Goal: Book appointment/travel/reservation

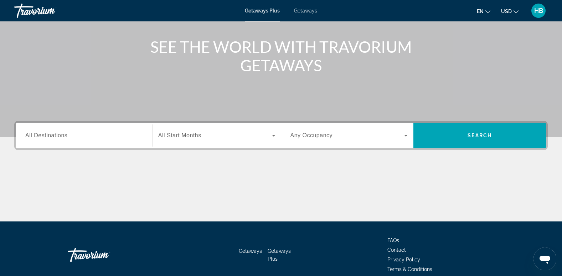
scroll to position [78, 0]
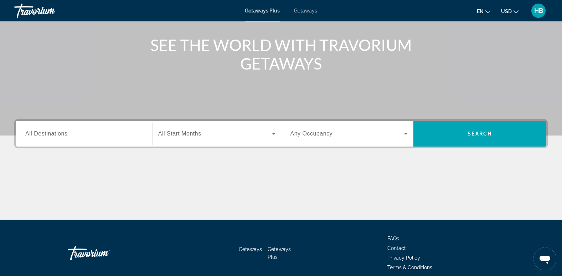
click at [26, 132] on span "All Destinations" at bounding box center [46, 133] width 42 height 6
click at [26, 132] on input "Destination All Destinations" at bounding box center [84, 134] width 118 height 9
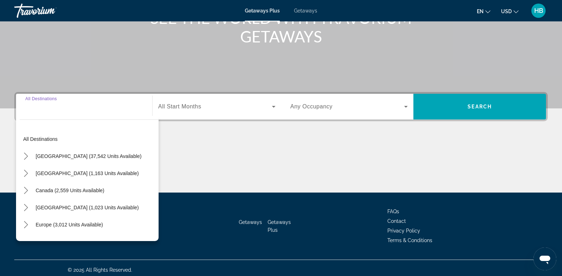
scroll to position [109, 0]
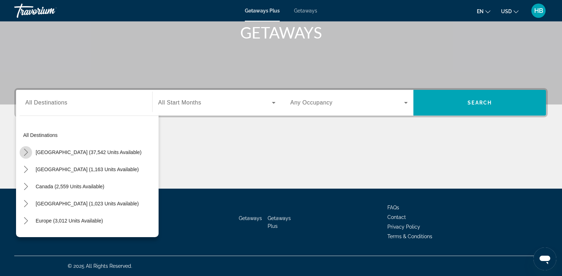
click at [27, 153] on icon "Toggle United States (37,542 units available) submenu" at bounding box center [25, 152] width 7 height 7
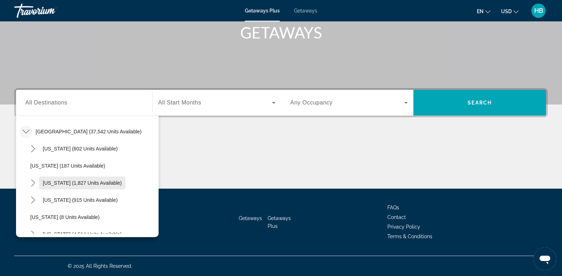
scroll to position [56, 0]
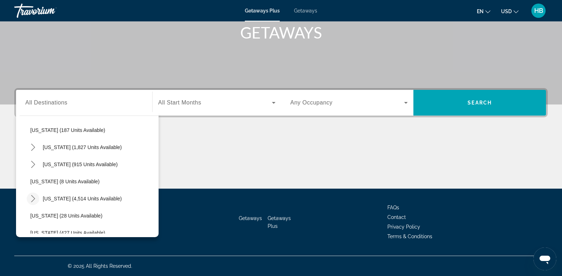
click at [30, 200] on icon "Toggle Florida (4,514 units available) submenu" at bounding box center [33, 198] width 7 height 7
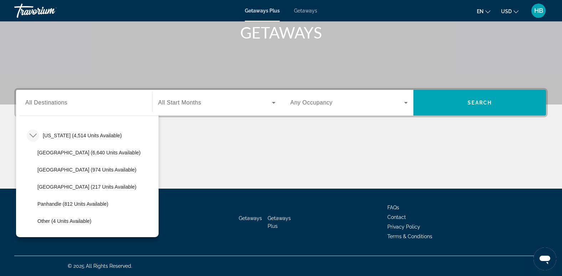
scroll to position [128, 0]
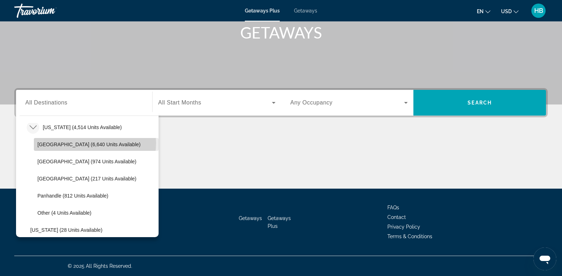
click at [95, 143] on span "[GEOGRAPHIC_DATA] (6,640 units available)" at bounding box center [88, 145] width 103 height 6
type input "**********"
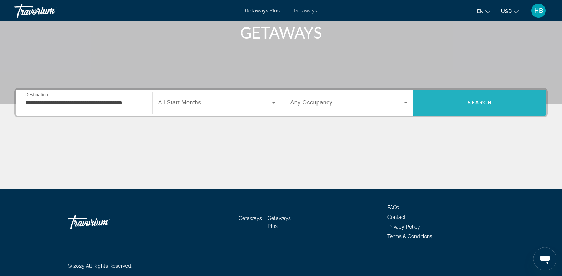
click at [488, 102] on span "Search" at bounding box center [480, 103] width 24 height 6
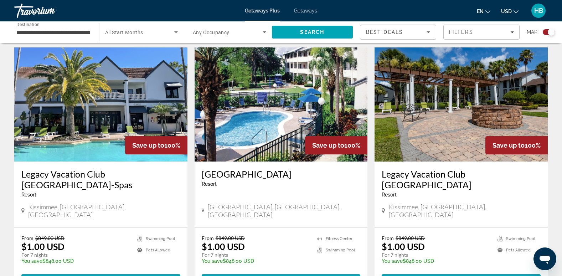
scroll to position [1046, 0]
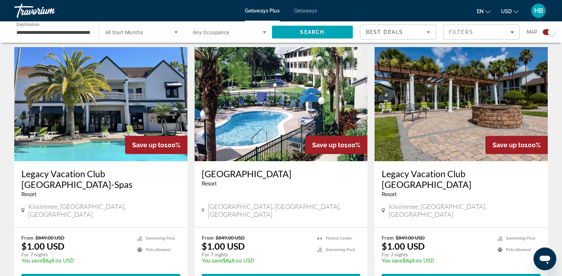
click at [114, 90] on img "Main content" at bounding box center [100, 104] width 173 height 114
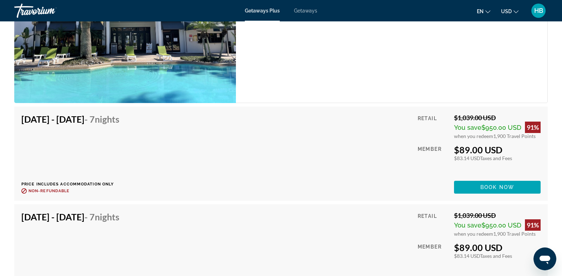
scroll to position [5831, 0]
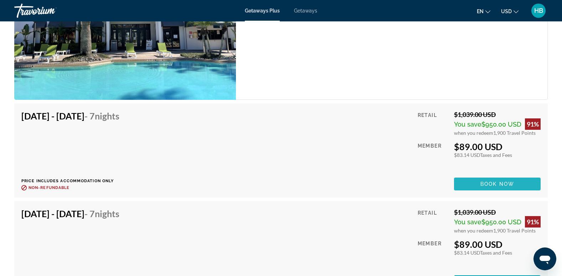
click at [498, 175] on span "Main content" at bounding box center [497, 183] width 87 height 17
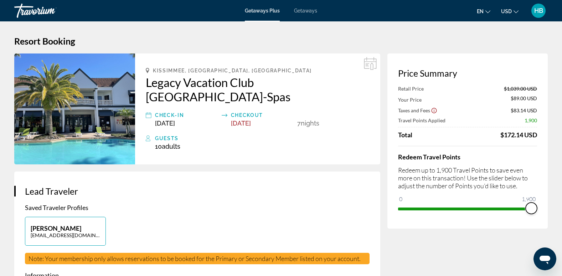
click at [531, 207] on span "ngx-slider" at bounding box center [531, 208] width 11 height 11
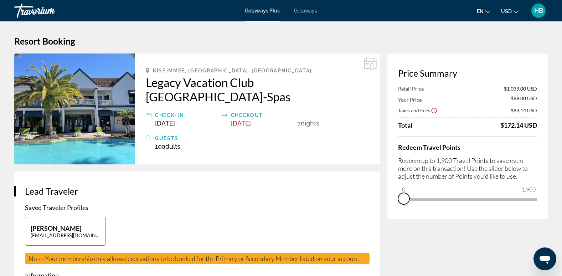
drag, startPoint x: 531, startPoint y: 207, endPoint x: 367, endPoint y: 191, distance: 164.1
drag, startPoint x: 401, startPoint y: 189, endPoint x: 467, endPoint y: 189, distance: 65.2
click at [467, 198] on ngx-slider "0 1,900 934" at bounding box center [467, 198] width 139 height 1
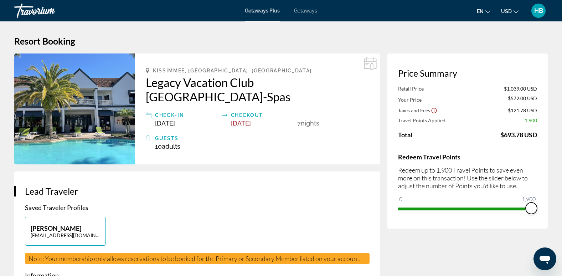
drag, startPoint x: 465, startPoint y: 207, endPoint x: 550, endPoint y: 193, distance: 86.8
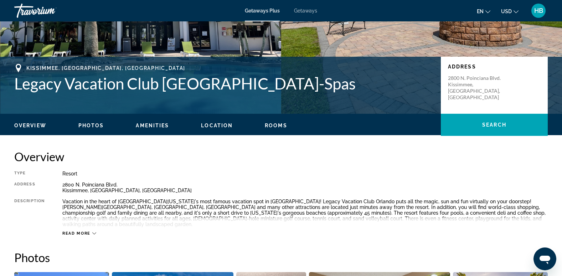
scroll to position [122, 0]
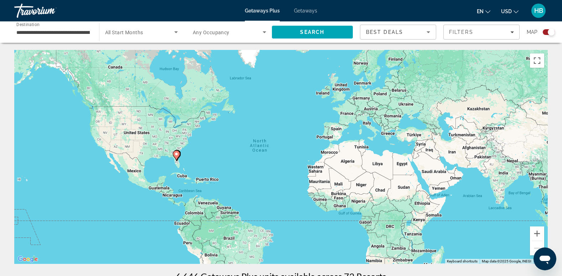
click at [304, 10] on span "Getaways" at bounding box center [305, 11] width 23 height 6
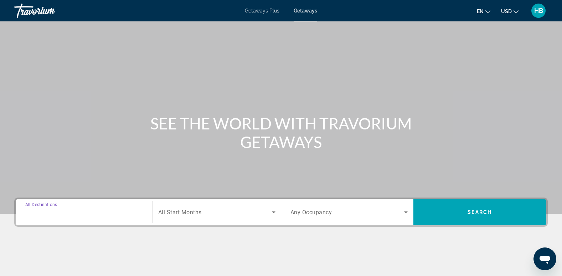
click at [72, 215] on input "Destination All Destinations" at bounding box center [84, 212] width 118 height 9
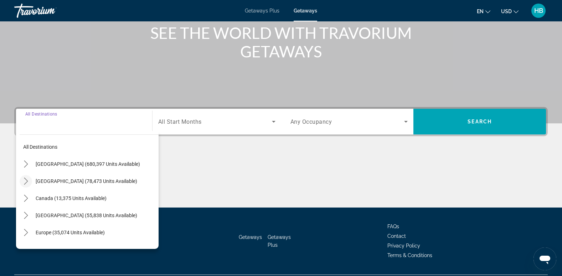
scroll to position [90, 0]
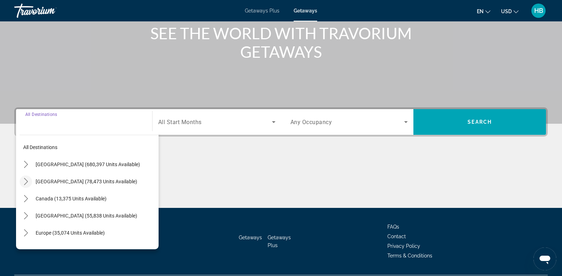
click at [24, 183] on icon "Toggle Mexico (78,473 units available) submenu" at bounding box center [25, 181] width 7 height 7
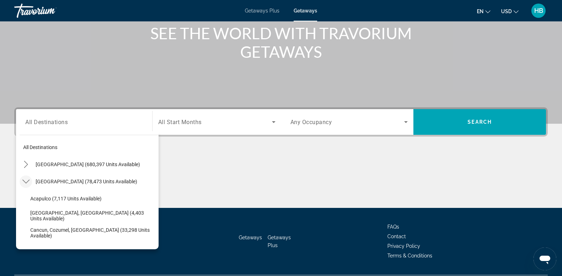
scroll to position [38, 0]
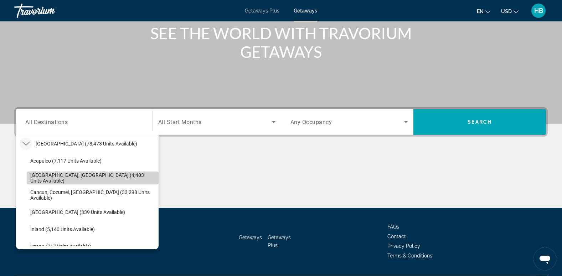
click at [96, 176] on span "[GEOGRAPHIC_DATA], [GEOGRAPHIC_DATA] (4,403 units available)" at bounding box center [92, 177] width 125 height 11
type input "**********"
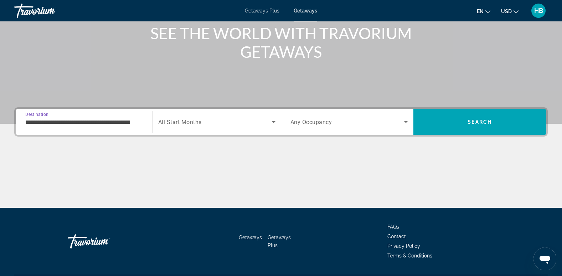
scroll to position [109, 0]
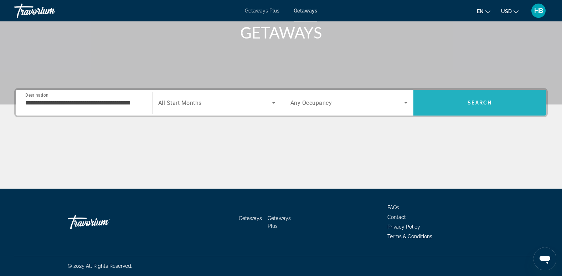
click at [470, 106] on span "Search" at bounding box center [480, 102] width 133 height 17
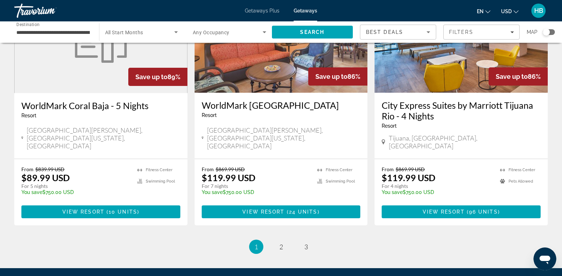
scroll to position [894, 0]
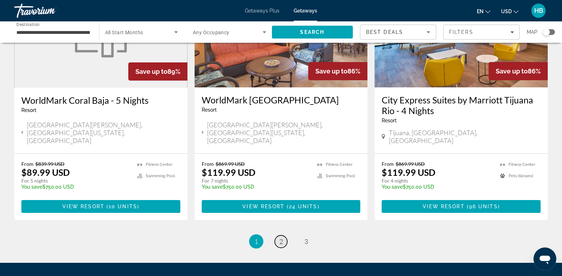
click at [282, 237] on span "2" at bounding box center [282, 241] width 4 height 8
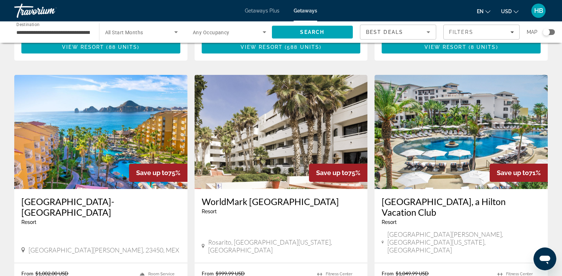
scroll to position [273, 0]
click at [462, 103] on img "Main content" at bounding box center [461, 132] width 173 height 114
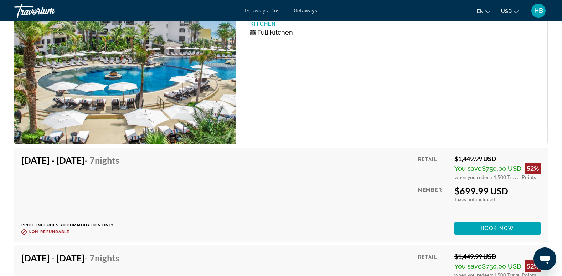
scroll to position [4767, 0]
